Goal: Task Accomplishment & Management: Manage account settings

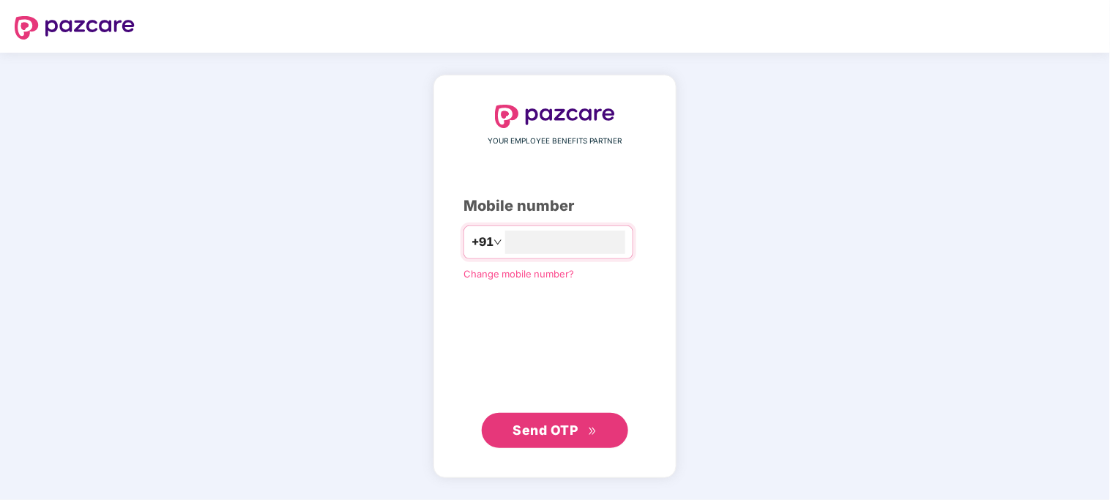
type input "**********"
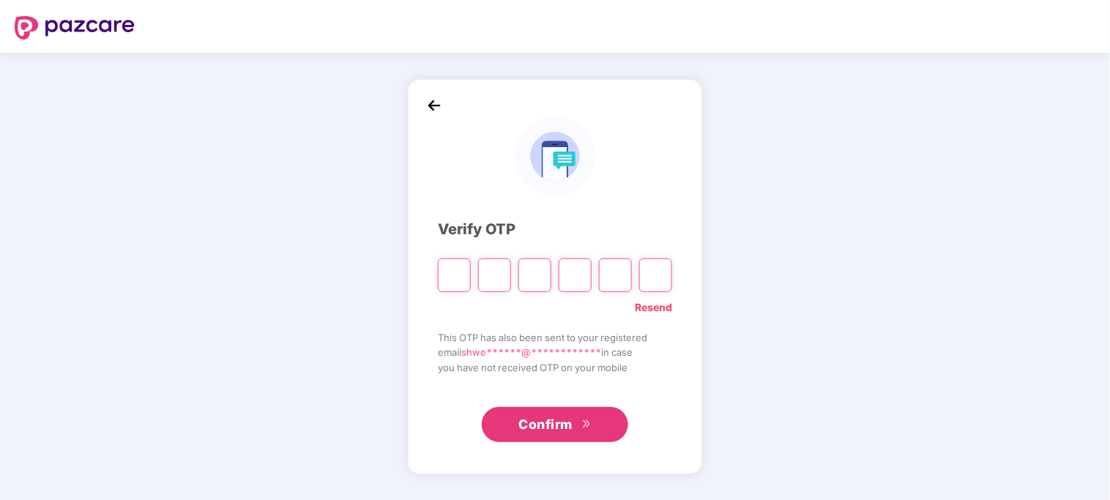
paste input "*"
type input "*"
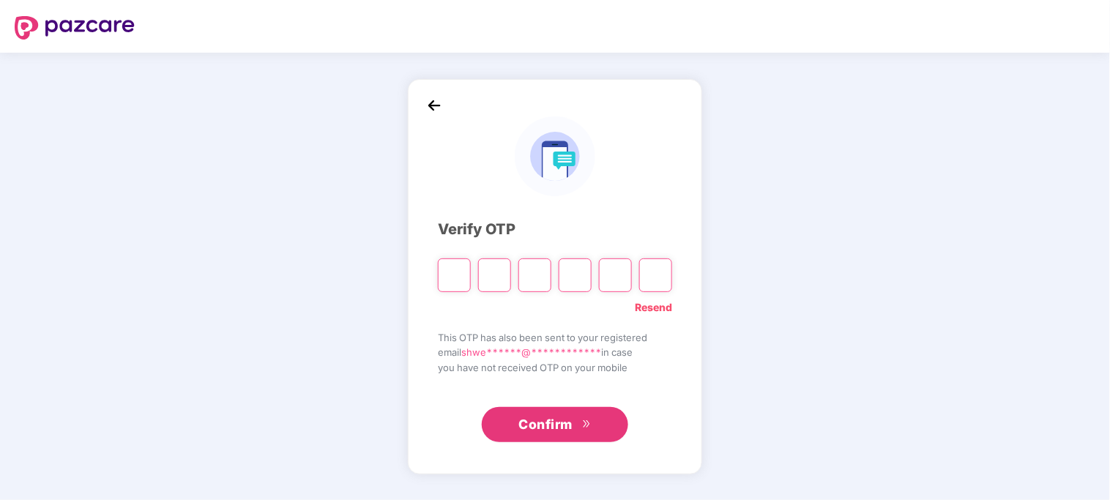
type input "*"
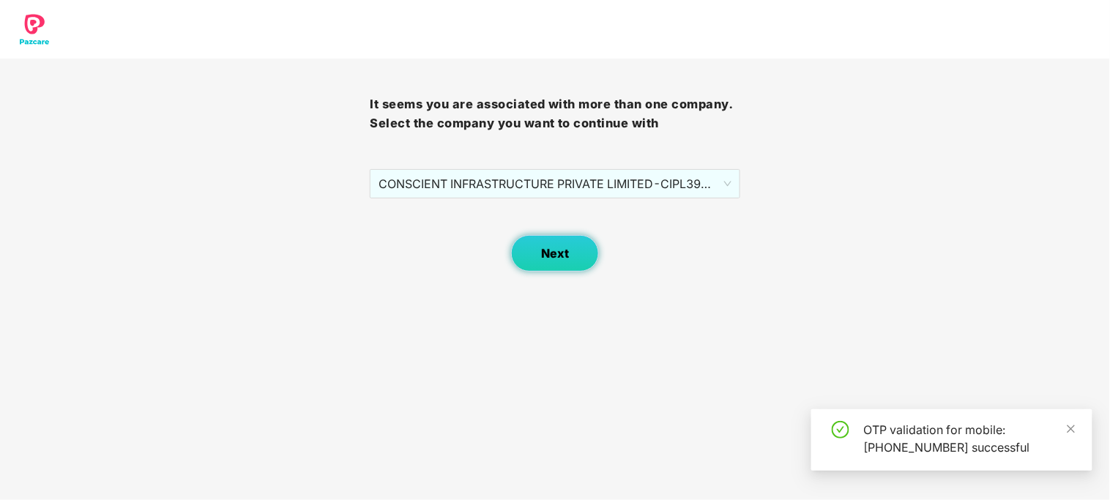
click at [535, 257] on button "Next" at bounding box center [555, 253] width 88 height 37
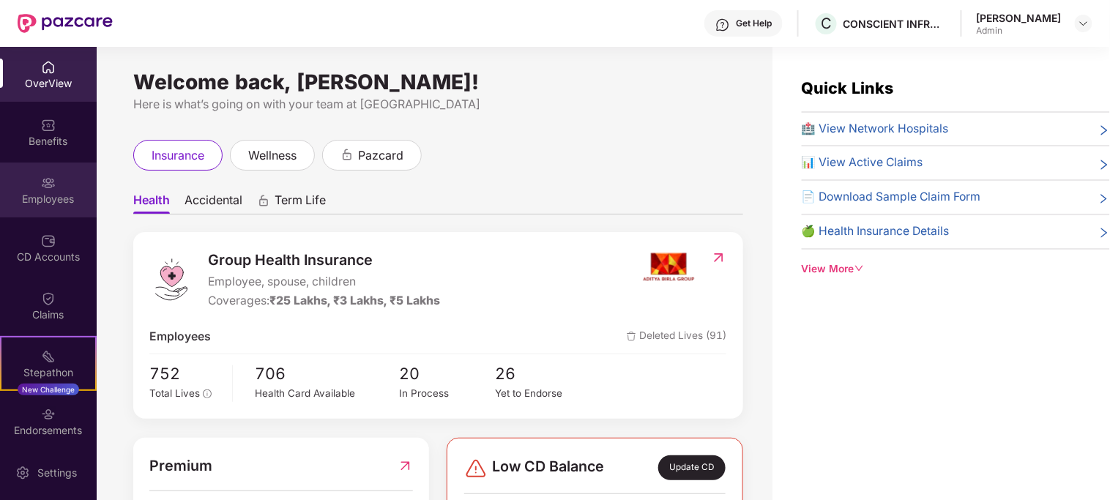
click at [41, 187] on img at bounding box center [48, 183] width 15 height 15
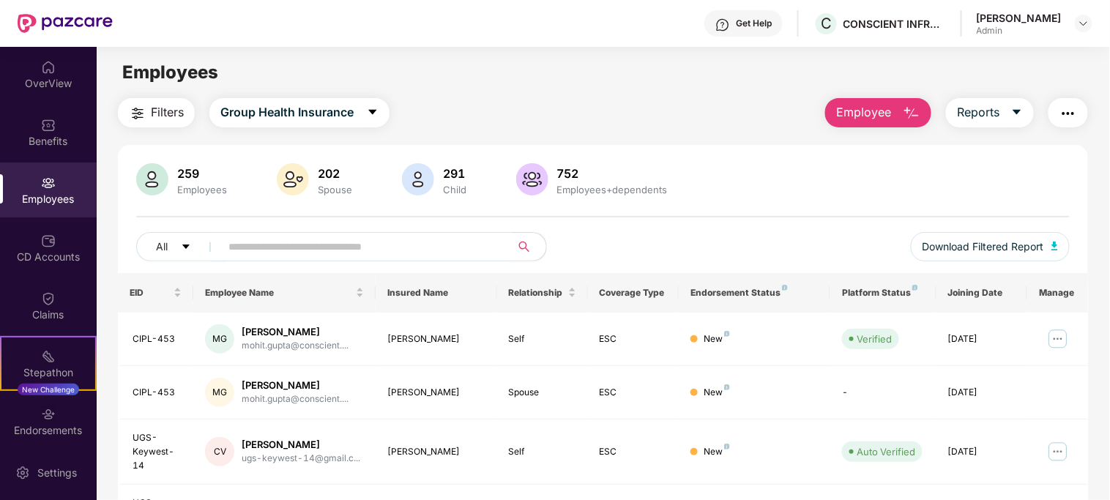
click at [294, 251] on input "text" at bounding box center [359, 247] width 263 height 22
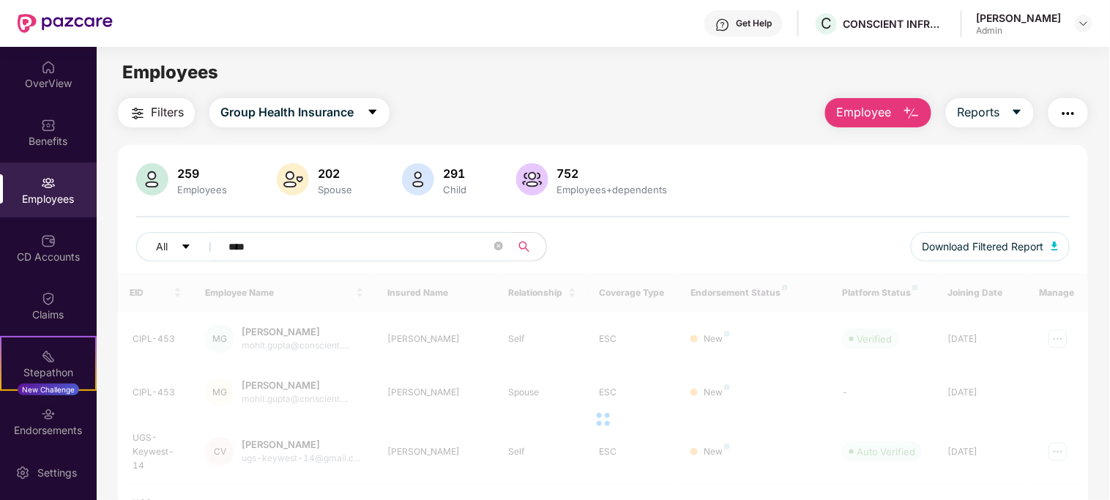
type input "****"
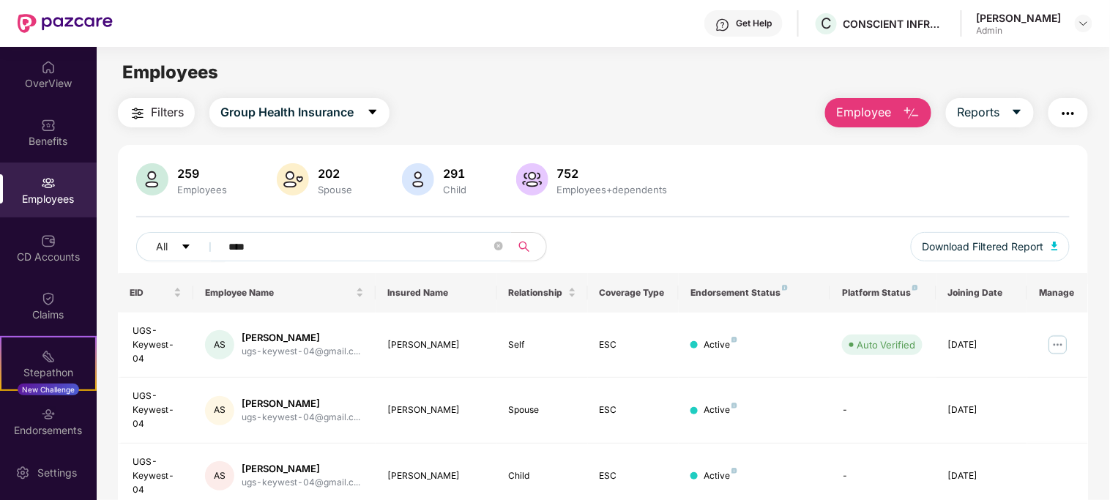
scroll to position [234, 0]
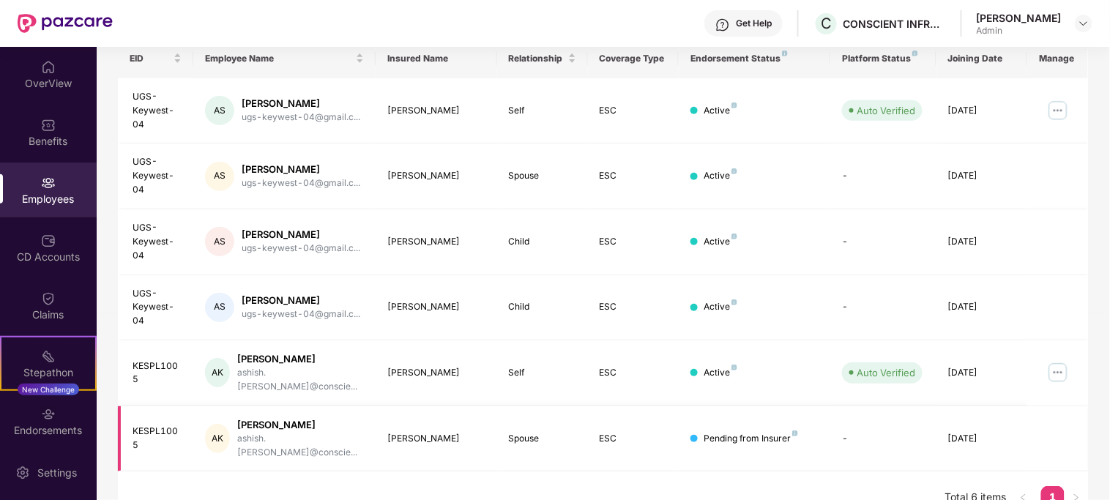
click at [411, 432] on div "Akanksha jaiswal" at bounding box center [436, 439] width 98 height 14
copy div "Akanksha jaiswal"
click at [1058, 371] on img at bounding box center [1057, 372] width 23 height 23
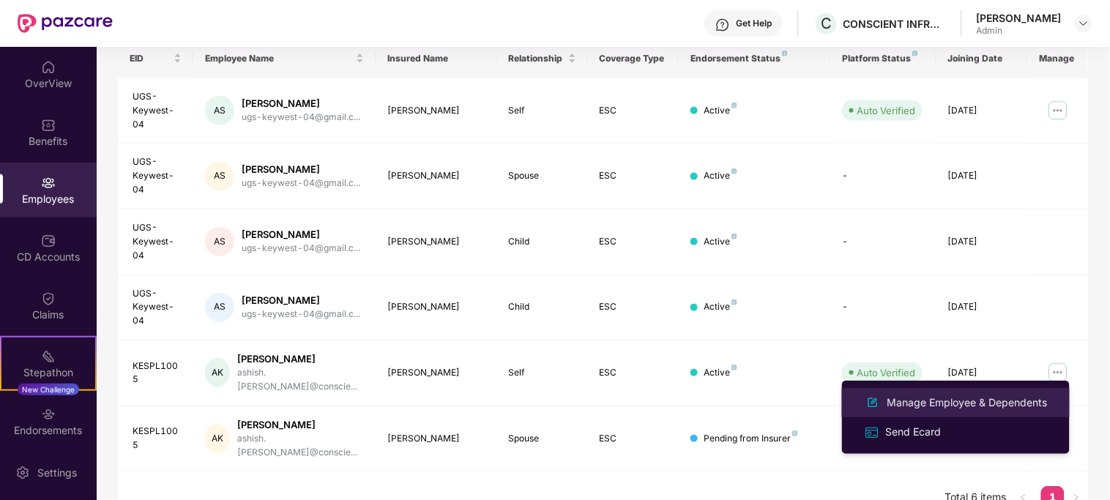
click at [923, 406] on div "Manage Employee & Dependents" at bounding box center [967, 403] width 166 height 16
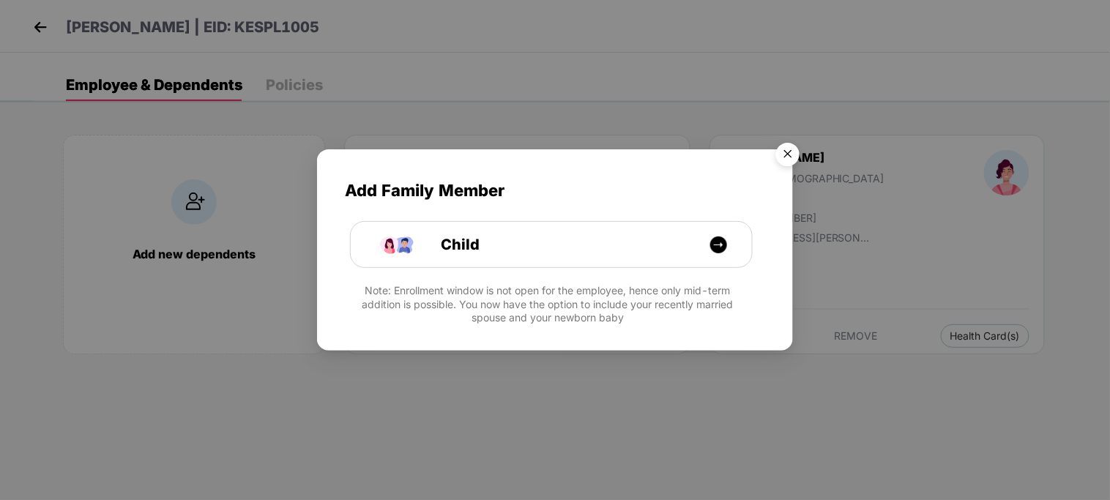
click at [802, 148] on img "Close" at bounding box center [787, 156] width 41 height 41
